Goal: Find specific fact: Find specific fact

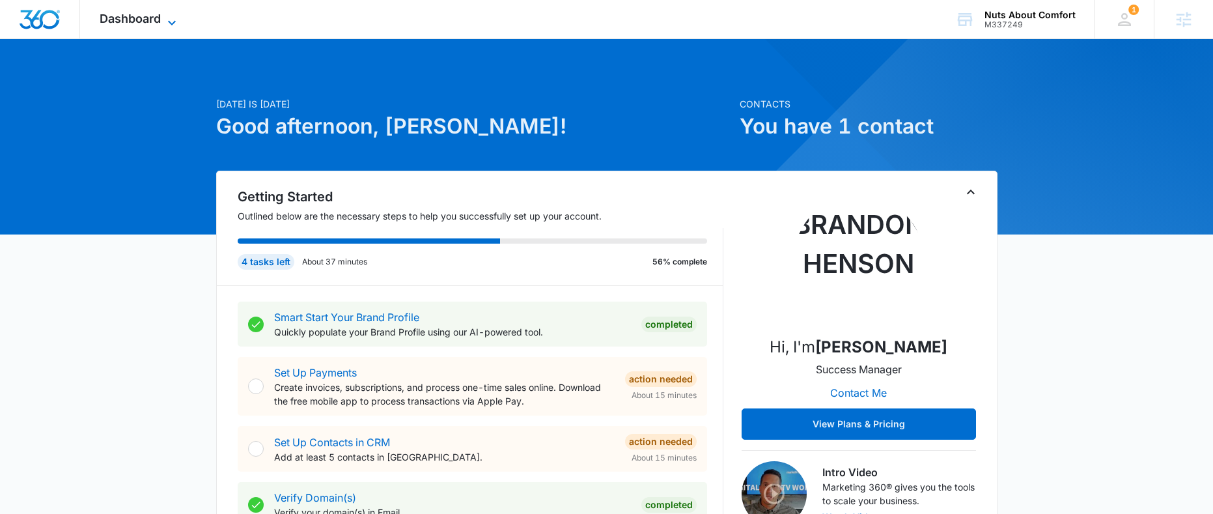
click at [118, 21] on span "Dashboard" at bounding box center [130, 19] width 61 height 14
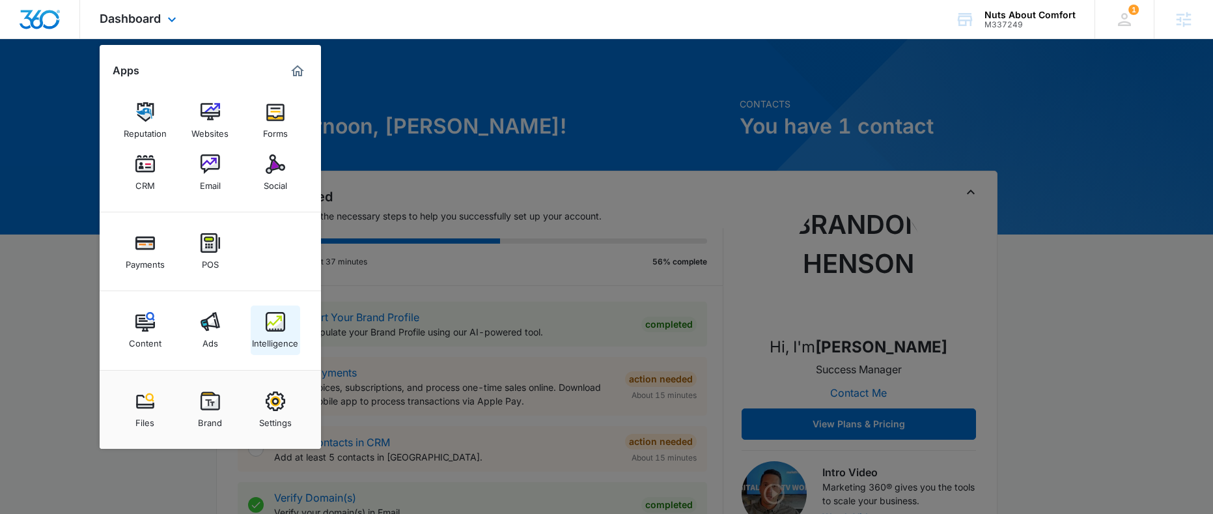
click at [271, 336] on div "Intelligence" at bounding box center [275, 339] width 46 height 17
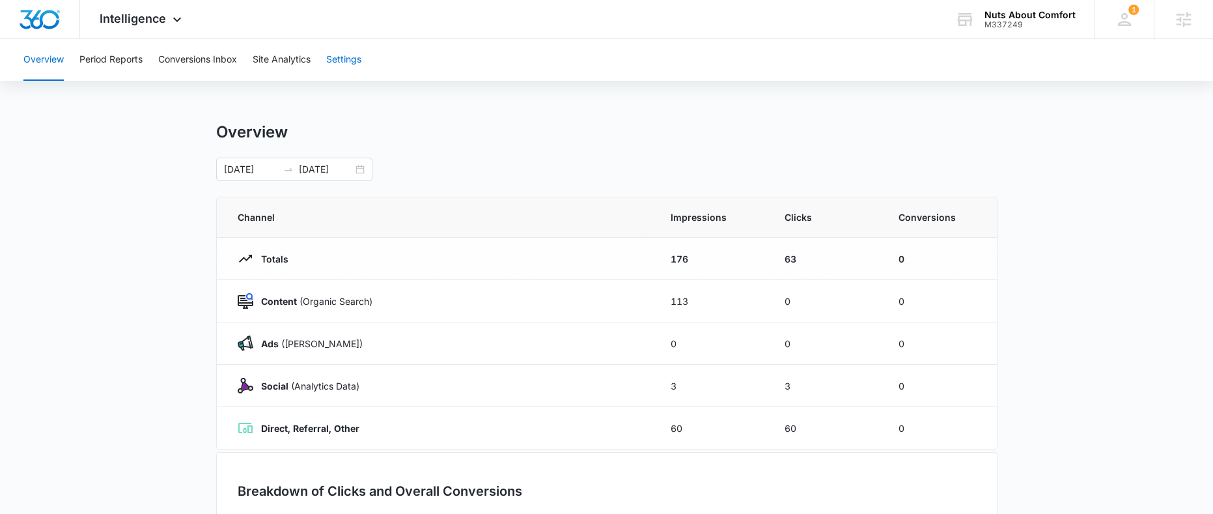
click at [351, 59] on button "Settings" at bounding box center [343, 60] width 35 height 42
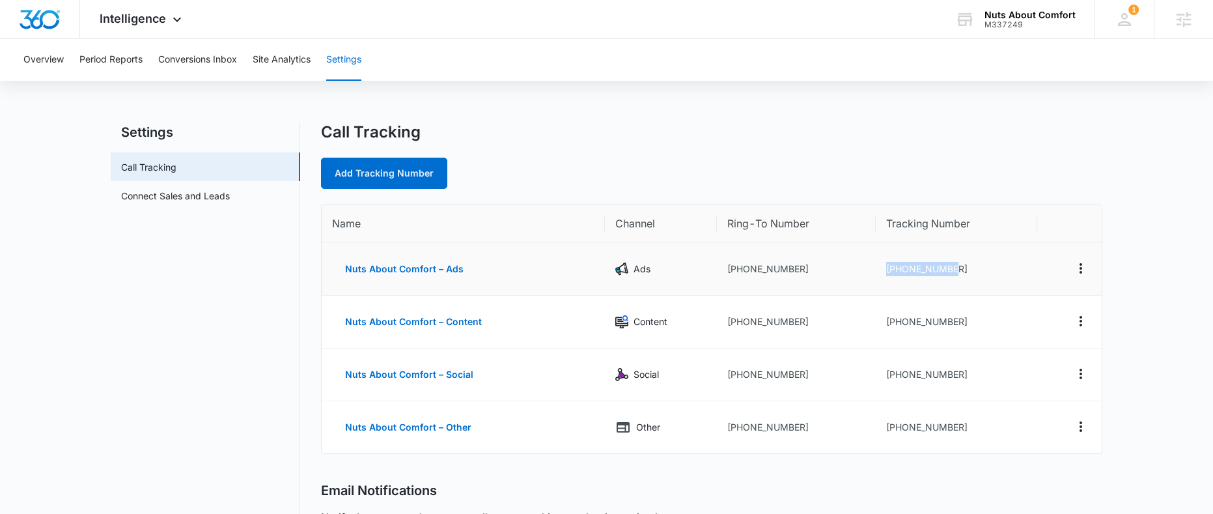
drag, startPoint x: 961, startPoint y: 266, endPoint x: 886, endPoint y: 269, distance: 75.6
click at [883, 270] on td "+13302985639" at bounding box center [955, 269] width 161 height 53
copy td "+13302985639"
